Goal: Navigation & Orientation: Find specific page/section

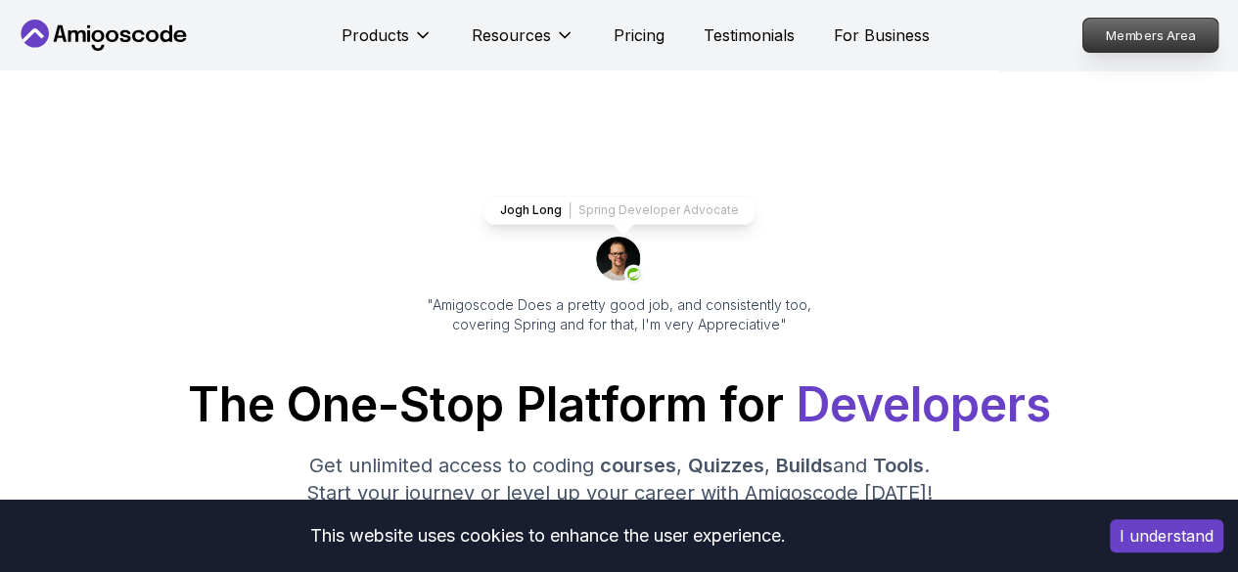
click at [1119, 41] on p "Members Area" at bounding box center [1150, 35] width 135 height 33
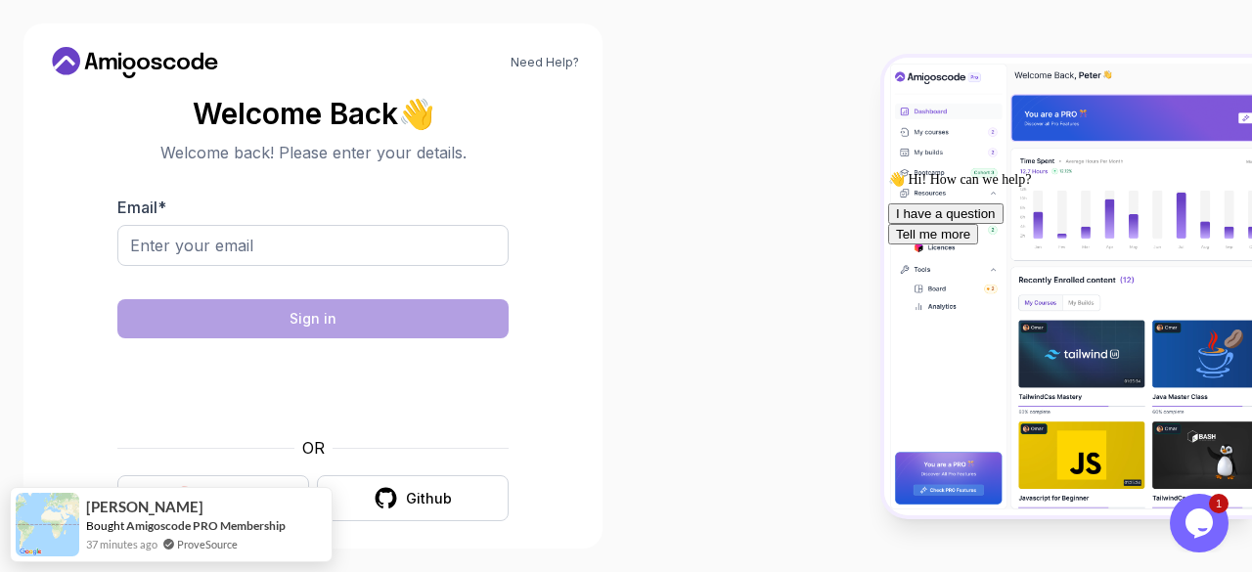
scroll to position [15, 0]
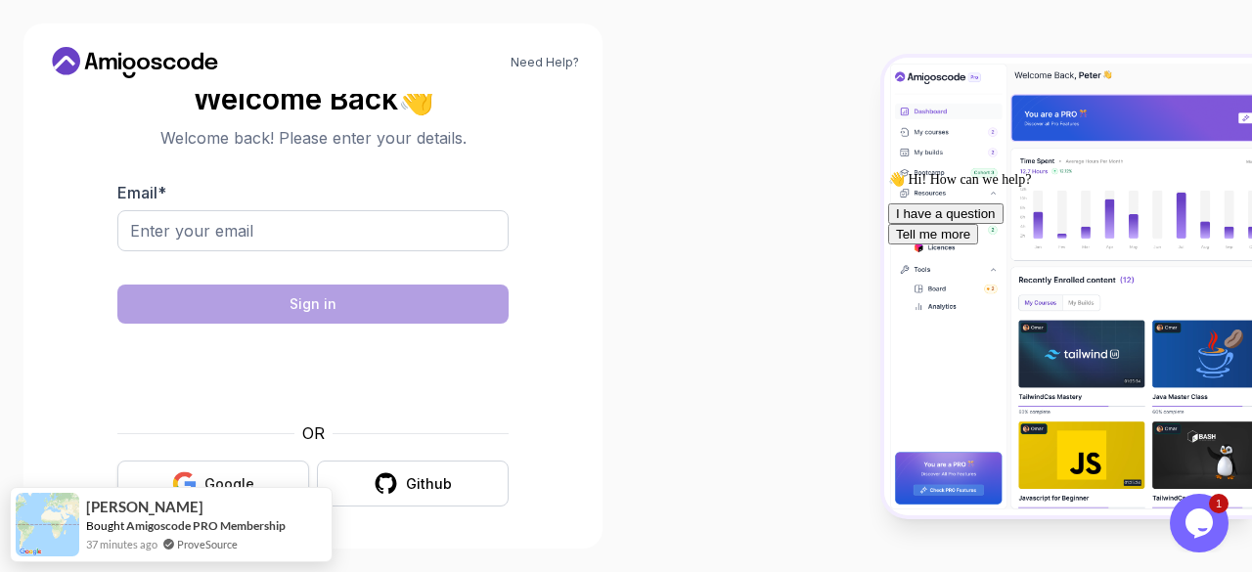
click at [219, 468] on button "Google" at bounding box center [213, 484] width 192 height 46
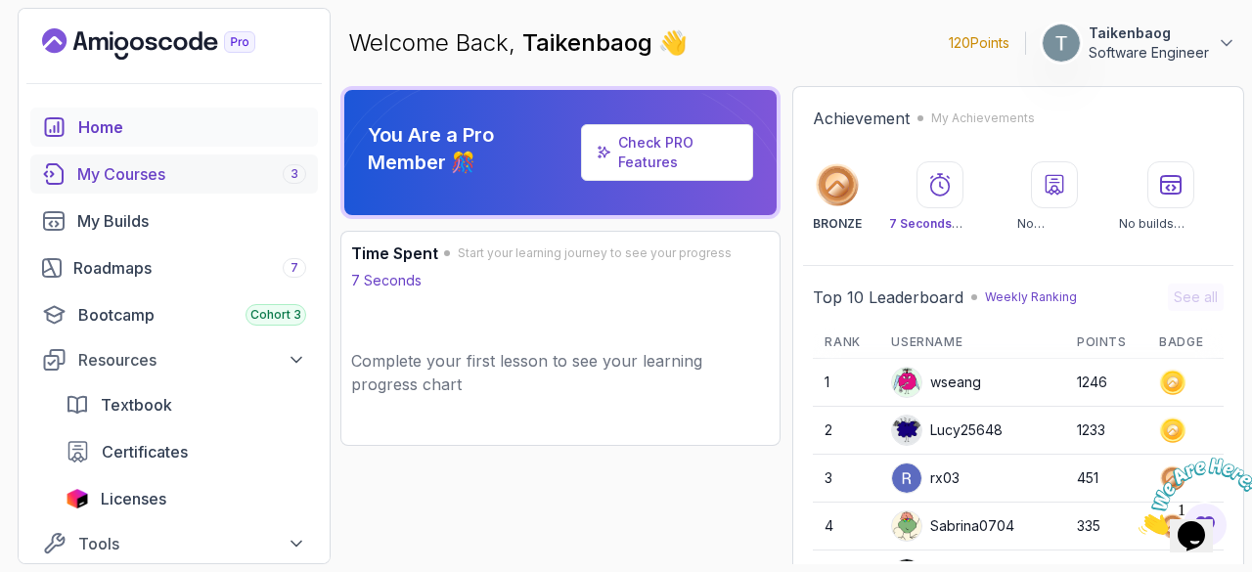
click at [181, 191] on link "My Courses 3" at bounding box center [174, 174] width 288 height 39
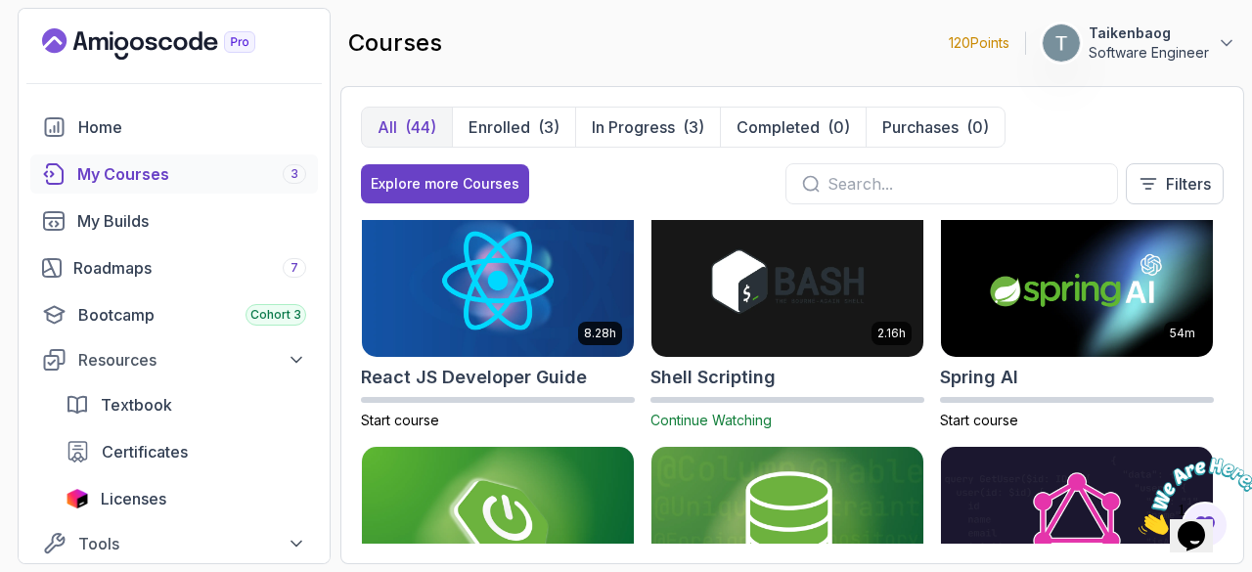
scroll to position [2684, 0]
